Goal: Task Accomplishment & Management: Use online tool/utility

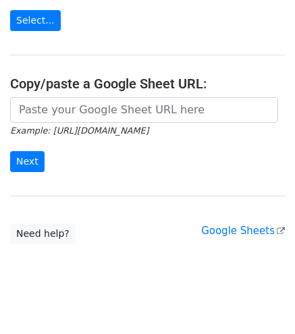
scroll to position [204, 0]
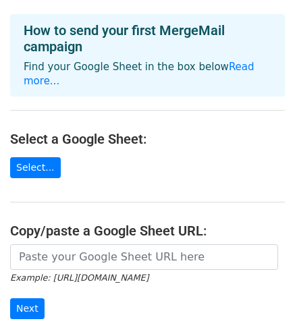
scroll to position [68, 0]
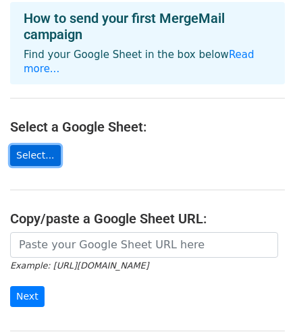
click at [38, 145] on link "Select..." at bounding box center [35, 155] width 51 height 21
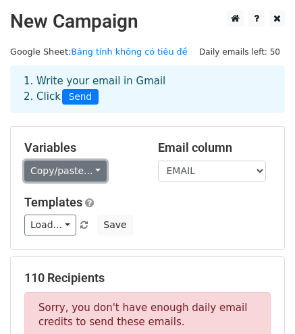
click at [78, 171] on link "Copy/paste..." at bounding box center [65, 171] width 82 height 21
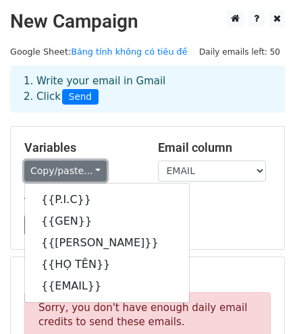
click at [82, 170] on link "Copy/paste..." at bounding box center [65, 171] width 82 height 21
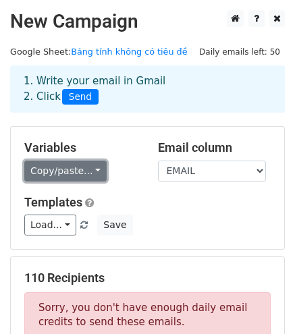
click at [84, 168] on link "Copy/paste..." at bounding box center [65, 171] width 82 height 21
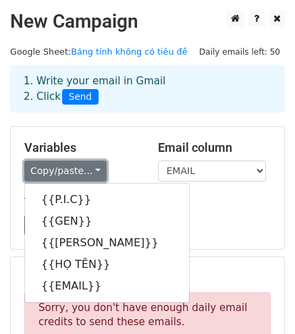
click at [86, 170] on link "Copy/paste..." at bounding box center [65, 171] width 82 height 21
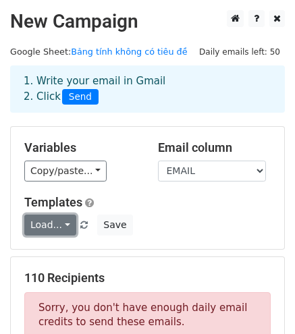
click at [56, 224] on link "Load..." at bounding box center [50, 225] width 52 height 21
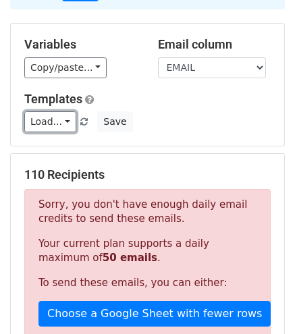
scroll to position [99, 0]
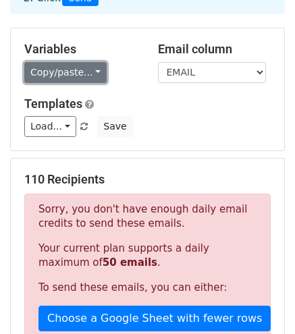
click at [78, 70] on link "Copy/paste..." at bounding box center [65, 72] width 82 height 21
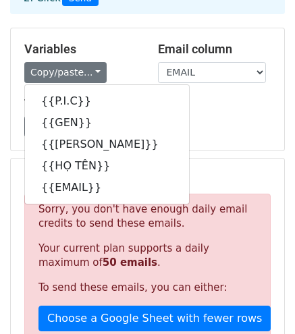
click at [126, 61] on div "Variables Copy/paste... {{P.I.C}} {{GEN}} {{XƯNG HÔ}} {{HỌ TÊN}} {{EMAIL}}" at bounding box center [81, 62] width 134 height 41
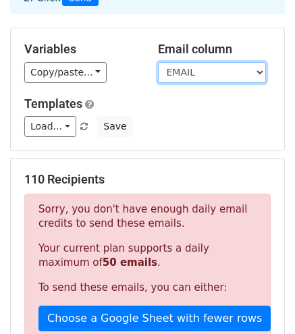
click at [238, 72] on select "P.I.C GEN XƯNG HÔ HỌ TÊN EMAIL" at bounding box center [212, 72] width 108 height 21
click at [252, 70] on select "P.I.C GEN XƯNG HÔ HỌ TÊN EMAIL" at bounding box center [212, 72] width 108 height 21
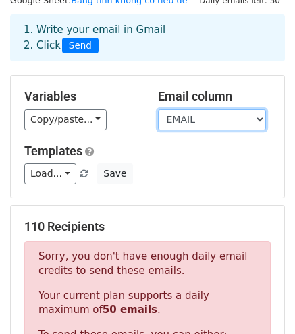
scroll to position [31, 0]
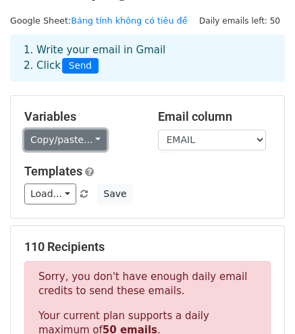
click at [92, 148] on link "Copy/paste..." at bounding box center [65, 140] width 82 height 21
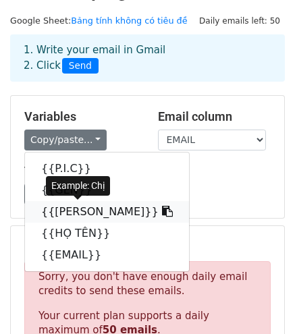
click at [61, 209] on link "{{XƯNG HÔ}}" at bounding box center [107, 212] width 164 height 22
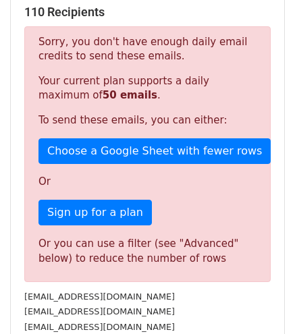
scroll to position [270, 0]
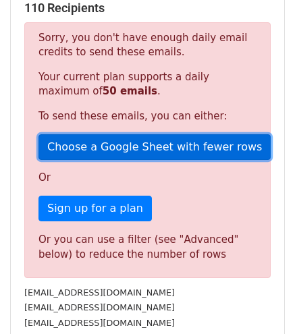
click at [145, 148] on link "Choose a Google Sheet with fewer rows" at bounding box center [155, 147] width 232 height 26
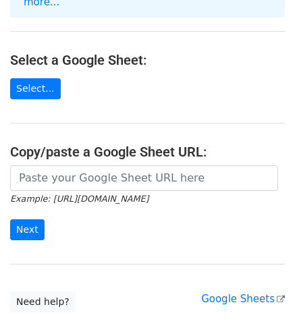
scroll to position [135, 0]
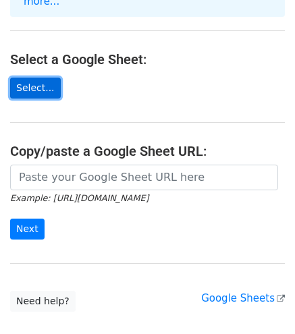
click at [31, 78] on link "Select..." at bounding box center [35, 88] width 51 height 21
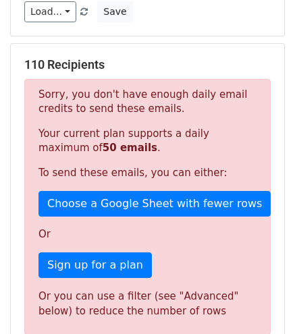
scroll to position [270, 0]
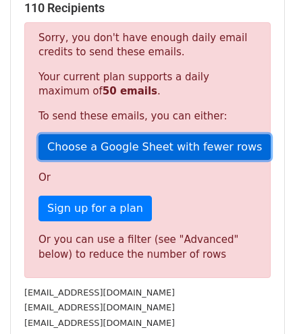
click at [88, 145] on link "Choose a Google Sheet with fewer rows" at bounding box center [155, 147] width 232 height 26
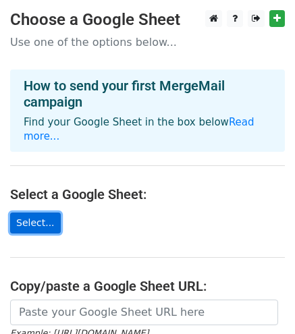
click at [38, 213] on link "Select..." at bounding box center [35, 223] width 51 height 21
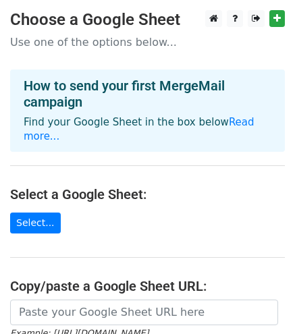
scroll to position [89, 0]
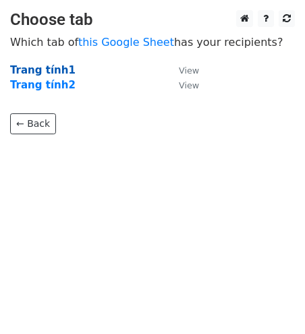
click at [42, 67] on strong "Trang tính1" at bounding box center [43, 70] width 66 height 12
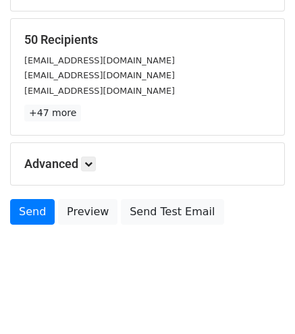
scroll to position [241, 0]
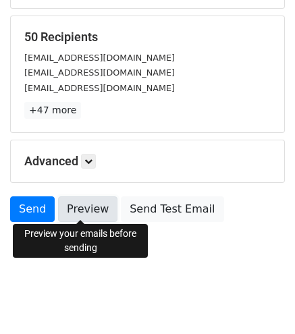
click at [79, 208] on link "Preview" at bounding box center [87, 210] width 59 height 26
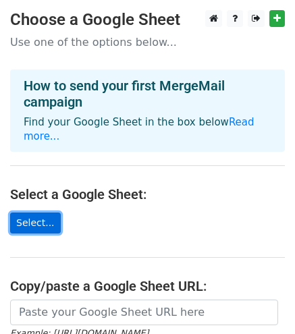
click at [42, 213] on link "Select..." at bounding box center [35, 223] width 51 height 21
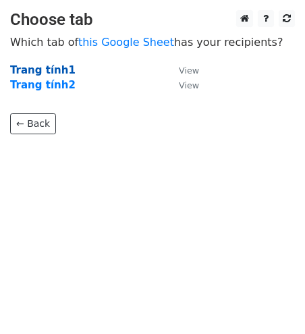
click at [43, 66] on strong "Trang tính1" at bounding box center [43, 70] width 66 height 12
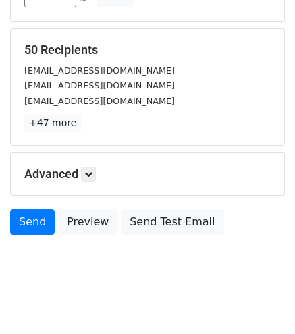
scroll to position [241, 0]
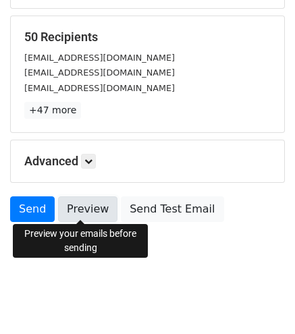
click at [93, 205] on link "Preview" at bounding box center [87, 210] width 59 height 26
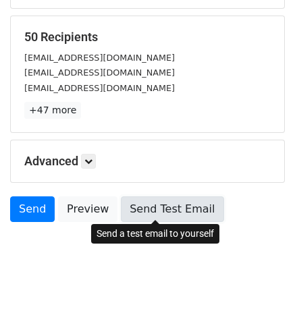
click at [180, 209] on link "Send Test Email" at bounding box center [172, 210] width 103 height 26
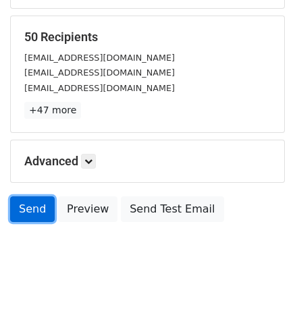
click at [32, 208] on link "Send" at bounding box center [32, 210] width 45 height 26
click at [39, 209] on link "Send" at bounding box center [32, 210] width 45 height 26
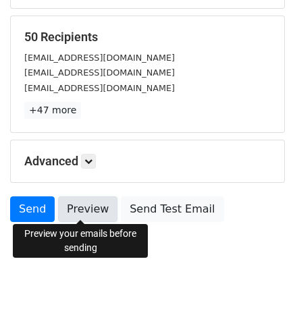
click at [74, 209] on link "Preview" at bounding box center [87, 210] width 59 height 26
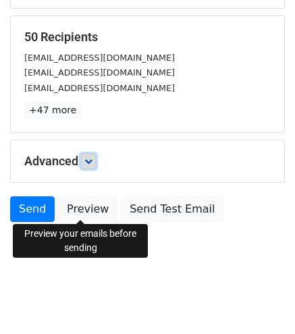
click at [88, 158] on icon at bounding box center [88, 161] width 8 height 8
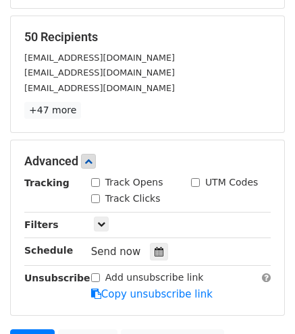
click at [94, 183] on input "Track Opens" at bounding box center [95, 182] width 9 height 9
checkbox input "true"
click at [95, 195] on input "Track Clicks" at bounding box center [95, 199] width 9 height 9
checkbox input "true"
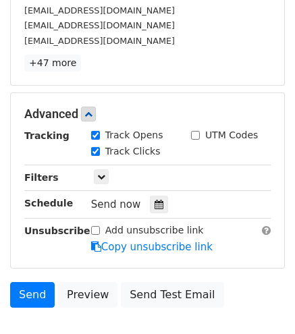
scroll to position [309, 0]
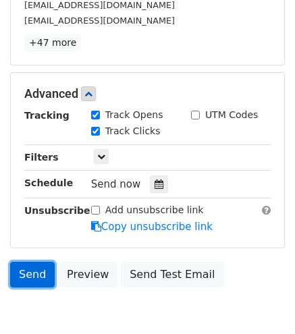
click at [38, 279] on link "Send" at bounding box center [32, 275] width 45 height 26
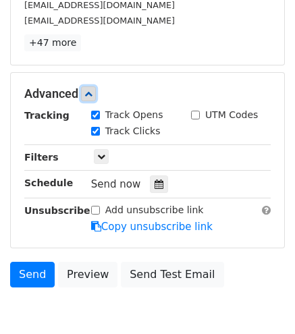
click at [88, 91] on icon at bounding box center [88, 94] width 8 height 8
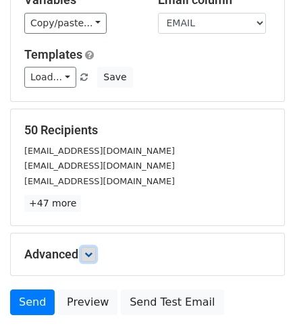
scroll to position [241, 0]
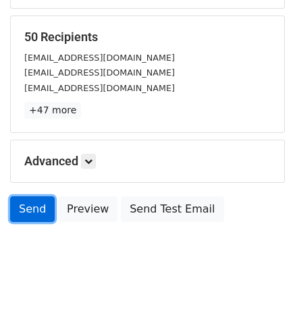
click at [40, 202] on link "Send" at bounding box center [32, 210] width 45 height 26
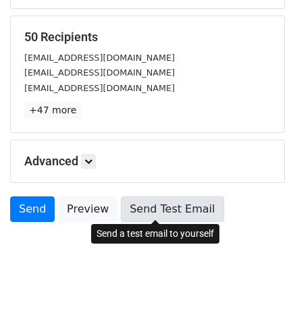
click at [130, 209] on link "Send Test Email" at bounding box center [172, 210] width 103 height 26
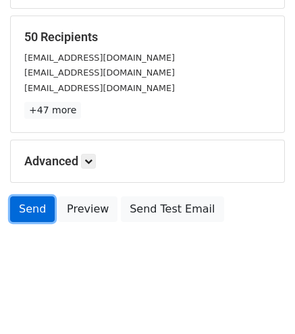
click at [39, 207] on link "Send" at bounding box center [32, 210] width 45 height 26
click at [36, 208] on link "Send" at bounding box center [32, 210] width 45 height 26
click at [32, 211] on link "Send" at bounding box center [32, 210] width 45 height 26
click at [30, 212] on link "Send" at bounding box center [32, 210] width 45 height 26
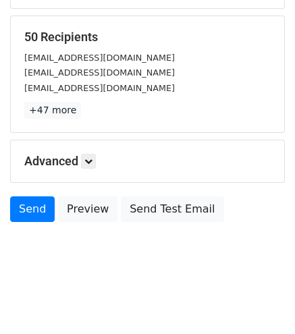
drag, startPoint x: 17, startPoint y: 210, endPoint x: 23, endPoint y: 236, distance: 26.4
click at [26, 246] on body "New Campaign Daily emails left: 50 Google Sheet: Bảng tính không có tiêu đề 1. …" at bounding box center [147, 26] width 295 height 514
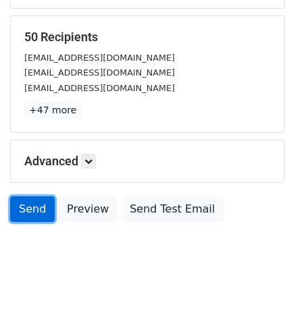
click at [38, 212] on link "Send" at bounding box center [32, 210] width 45 height 26
click at [35, 208] on link "Send" at bounding box center [32, 210] width 45 height 26
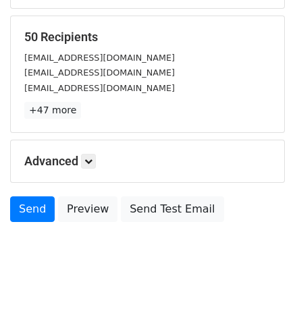
drag, startPoint x: 35, startPoint y: 208, endPoint x: 84, endPoint y: 275, distance: 82.7
click at [84, 275] on body "New Campaign Daily emails left: 50 Google Sheet: Bảng tính không có tiêu đề 1. …" at bounding box center [147, 26] width 295 height 514
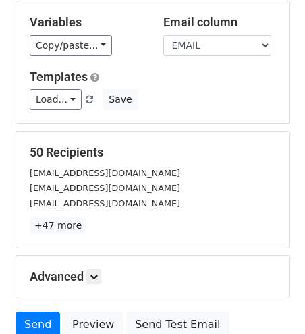
scroll to position [135, 0]
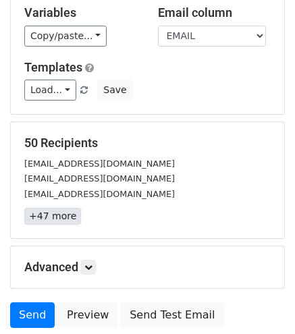
click at [62, 218] on link "+47 more" at bounding box center [52, 216] width 57 height 17
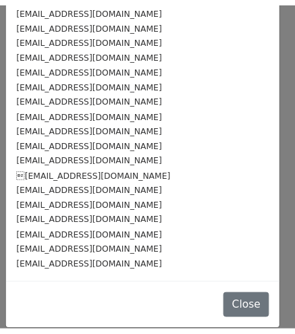
scroll to position [546, 0]
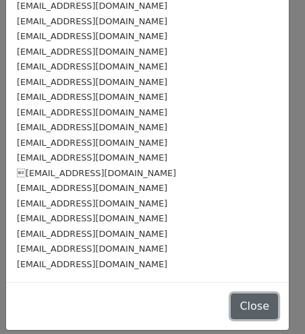
click at [235, 306] on button "Close" at bounding box center [254, 307] width 47 height 26
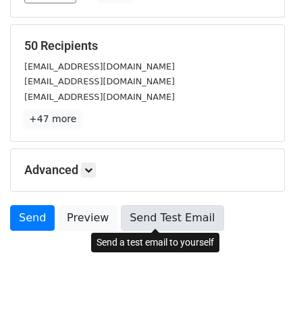
scroll to position [241, 0]
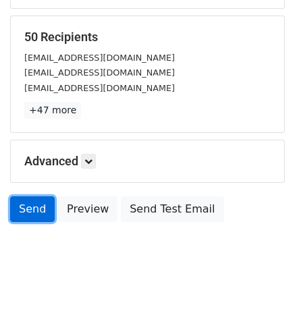
click at [41, 207] on link "Send" at bounding box center [32, 210] width 45 height 26
click at [29, 215] on link "Send" at bounding box center [32, 210] width 45 height 26
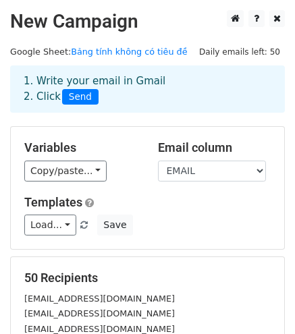
click at [91, 93] on span "Send" at bounding box center [80, 97] width 36 height 16
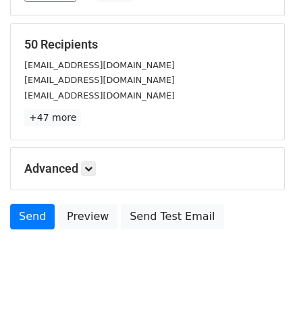
scroll to position [241, 0]
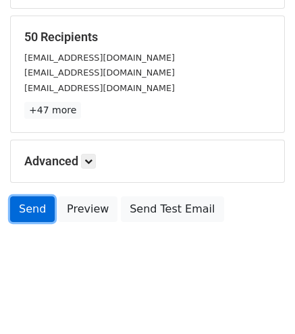
click at [34, 203] on link "Send" at bounding box center [32, 210] width 45 height 26
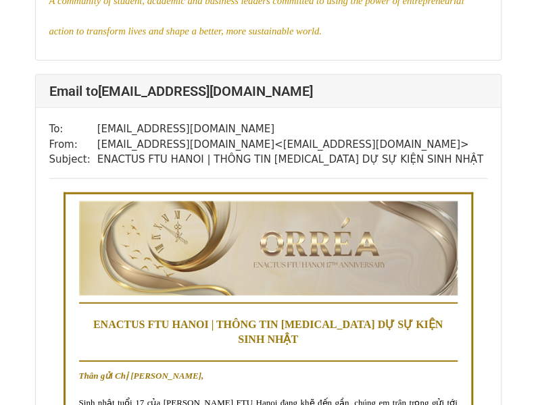
scroll to position [5810, 0]
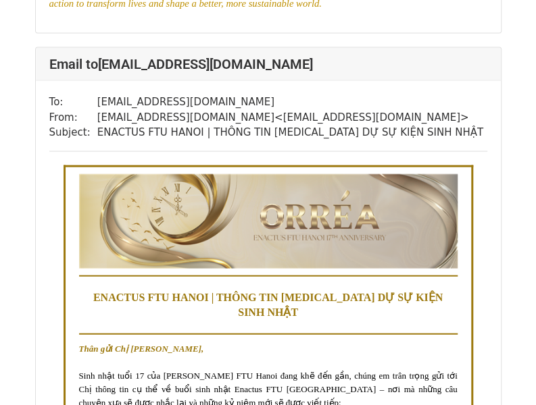
scroll to position [2500, 0]
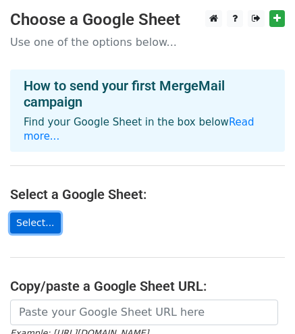
click at [46, 213] on link "Select..." at bounding box center [35, 223] width 51 height 21
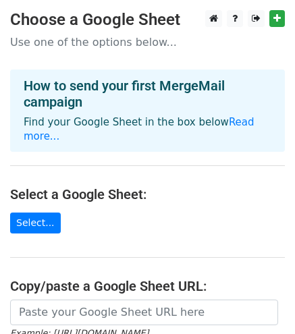
scroll to position [68, 0]
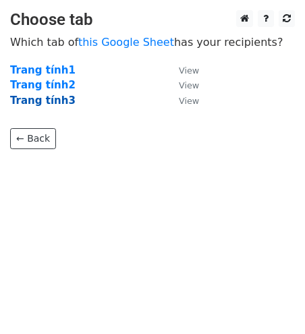
click at [55, 101] on strong "Trang tính3" at bounding box center [43, 101] width 66 height 12
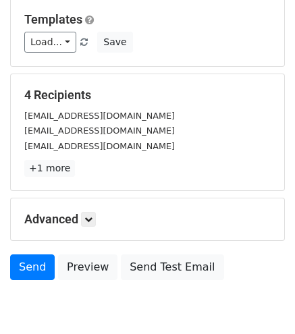
scroll to position [241, 0]
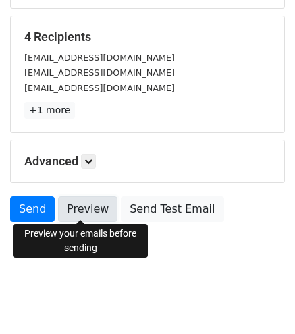
click at [95, 202] on link "Preview" at bounding box center [87, 210] width 59 height 26
click at [78, 210] on link "Preview" at bounding box center [87, 210] width 59 height 26
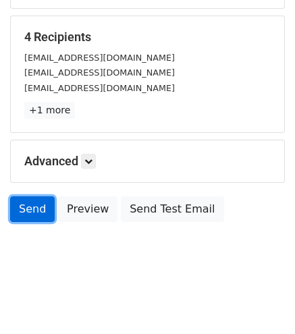
click at [32, 208] on link "Send" at bounding box center [32, 210] width 45 height 26
click at [22, 209] on link "Send" at bounding box center [32, 210] width 45 height 26
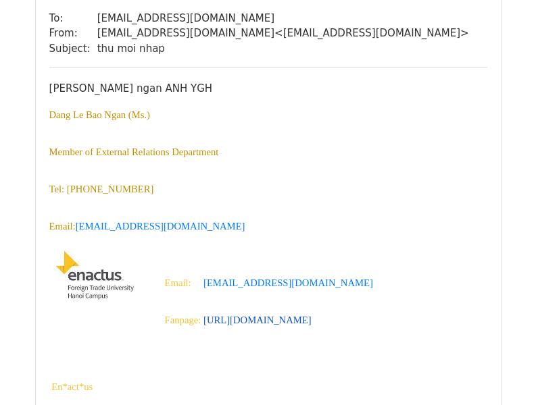
scroll to position [1927, 0]
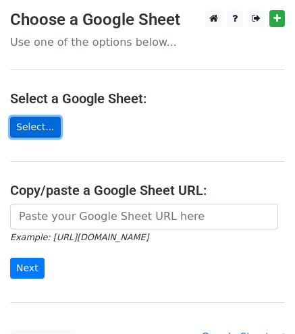
click at [29, 128] on link "Select..." at bounding box center [35, 127] width 51 height 21
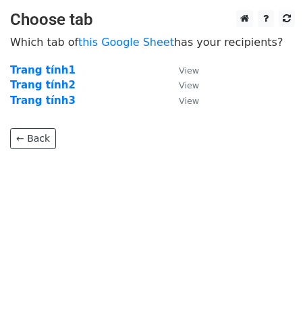
click at [51, 64] on strong "Trang tính1" at bounding box center [43, 70] width 66 height 12
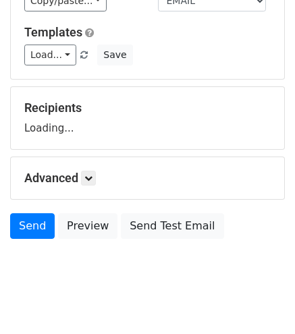
scroll to position [187, 0]
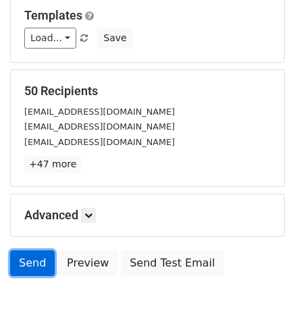
click at [31, 258] on link "Send" at bounding box center [32, 264] width 45 height 26
click at [31, 263] on link "Send" at bounding box center [32, 264] width 45 height 26
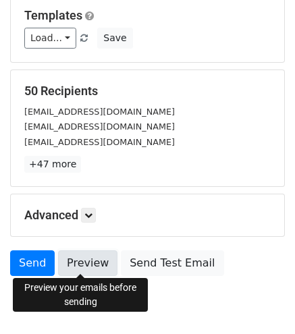
click at [86, 261] on link "Preview" at bounding box center [87, 264] width 59 height 26
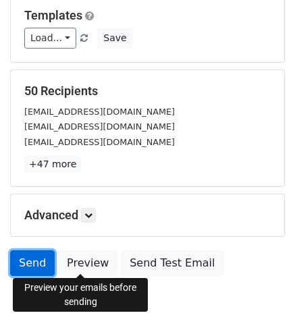
click at [24, 264] on link "Send" at bounding box center [32, 264] width 45 height 26
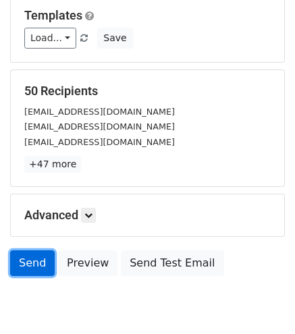
click at [24, 264] on link "Send" at bounding box center [32, 264] width 45 height 26
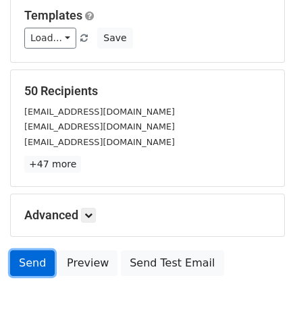
click at [24, 264] on link "Send" at bounding box center [32, 264] width 45 height 26
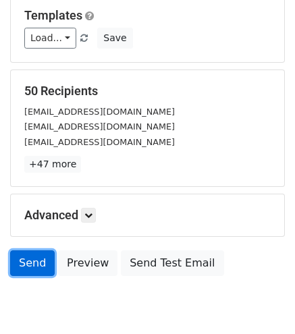
click at [24, 264] on link "Send" at bounding box center [32, 264] width 45 height 26
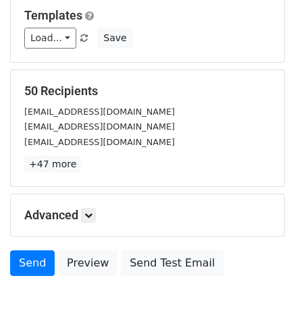
click at [47, 295] on body "New Campaign Daily emails left: 50 Google Sheet: Bảng tính không có tiêu đề 1. …" at bounding box center [147, 80] width 295 height 514
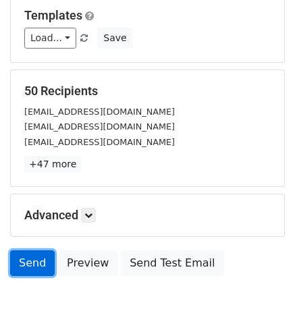
click at [26, 260] on link "Send" at bounding box center [32, 264] width 45 height 26
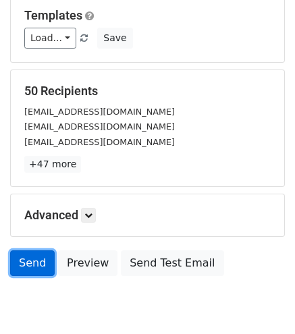
click at [26, 260] on link "Send" at bounding box center [32, 264] width 45 height 26
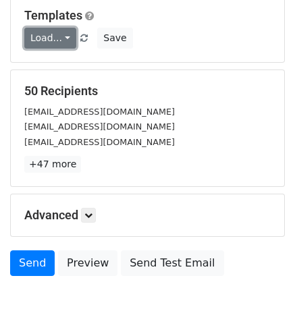
click at [59, 41] on link "Load..." at bounding box center [50, 38] width 52 height 21
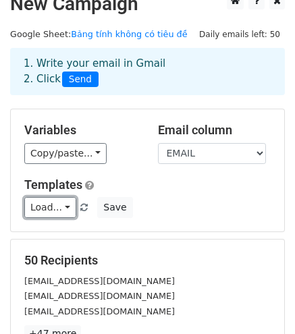
scroll to position [0, 0]
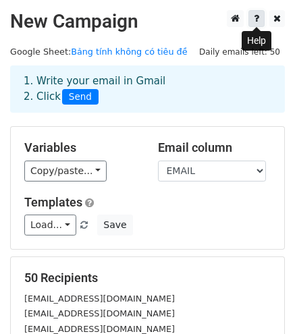
click at [251, 17] on link at bounding box center [257, 18] width 16 height 17
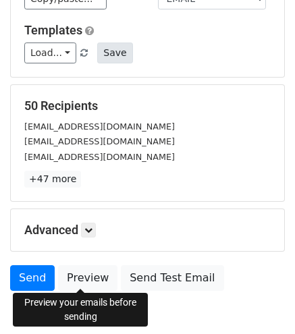
scroll to position [241, 0]
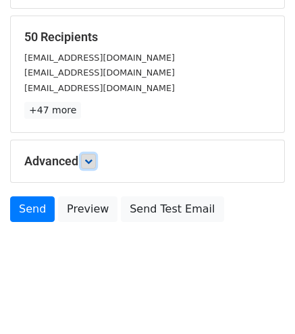
click at [93, 163] on link at bounding box center [88, 161] width 15 height 15
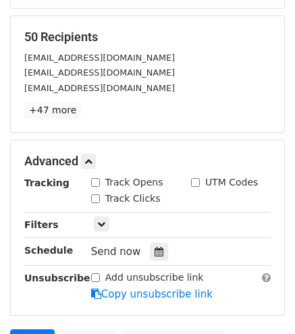
click at [93, 184] on input "Track Opens" at bounding box center [95, 182] width 9 height 9
checkbox input "true"
click at [96, 195] on input "Track Clicks" at bounding box center [95, 199] width 9 height 9
checkbox input "true"
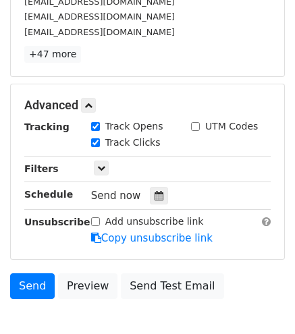
scroll to position [373, 0]
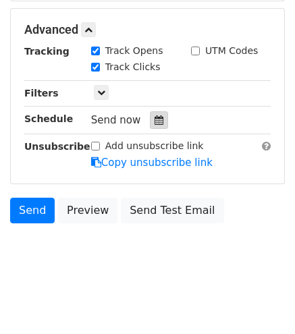
click at [155, 117] on icon at bounding box center [159, 120] width 9 height 9
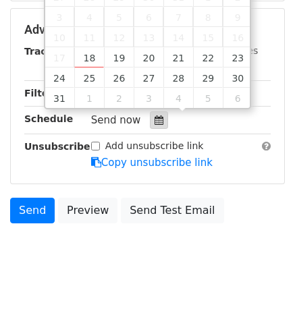
click at [155, 117] on icon at bounding box center [159, 120] width 9 height 9
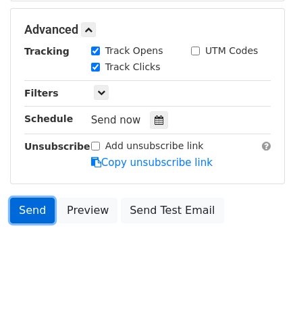
click at [36, 205] on link "Send" at bounding box center [32, 211] width 45 height 26
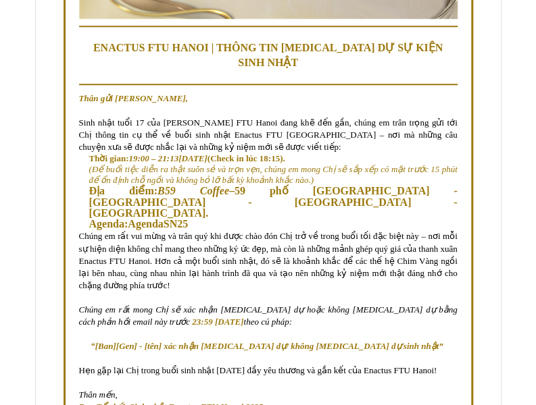
scroll to position [338, 0]
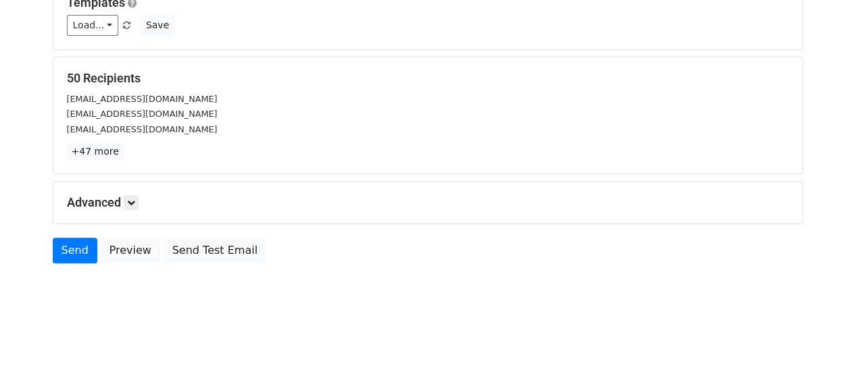
scroll to position [203, 0]
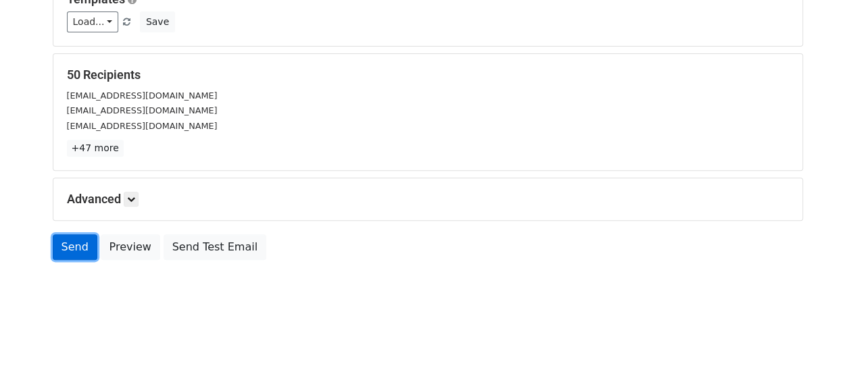
click at [72, 248] on link "Send" at bounding box center [75, 247] width 45 height 26
